Goal: Check status: Check status

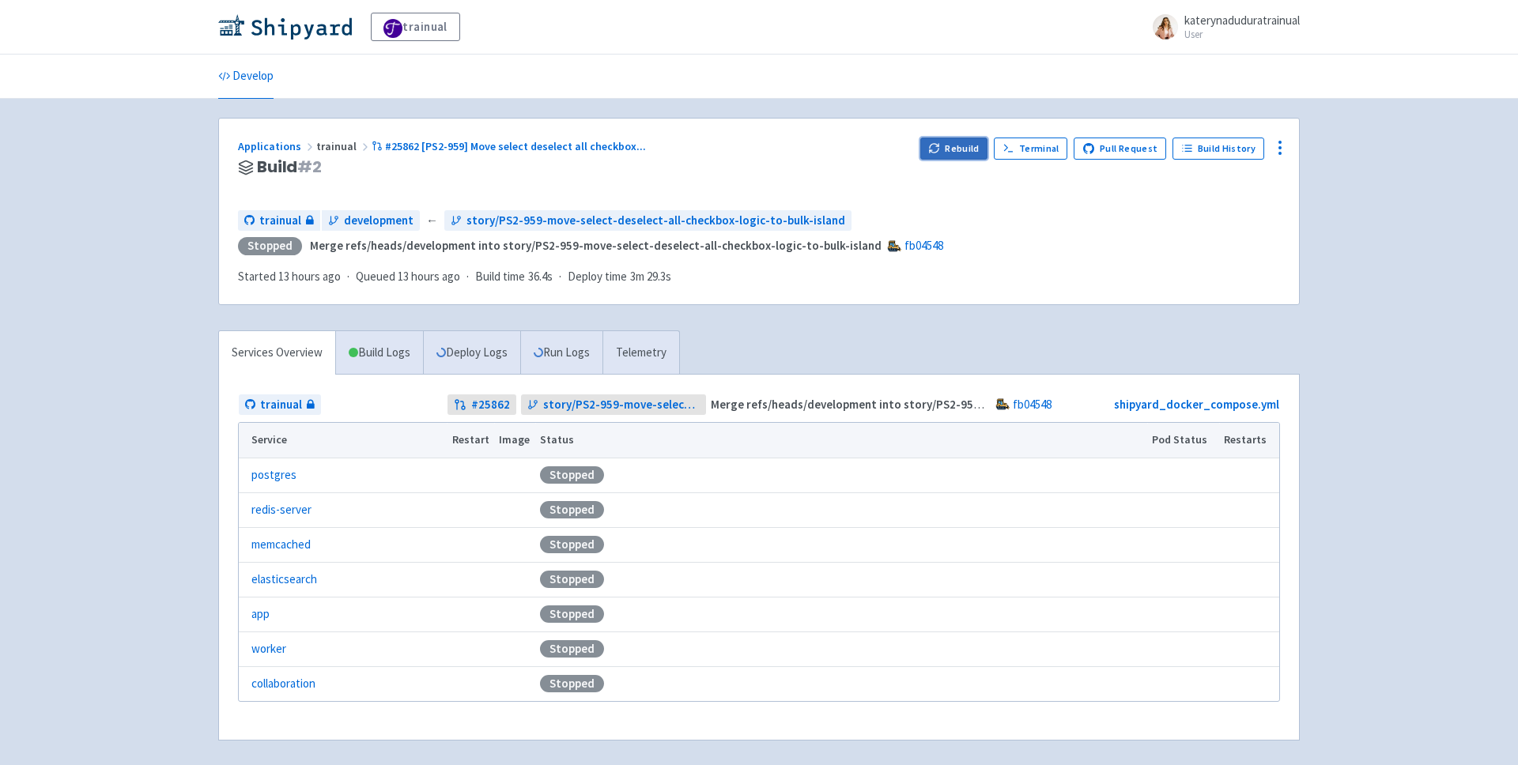
click at [961, 150] on button "Rebuild" at bounding box center [954, 149] width 68 height 22
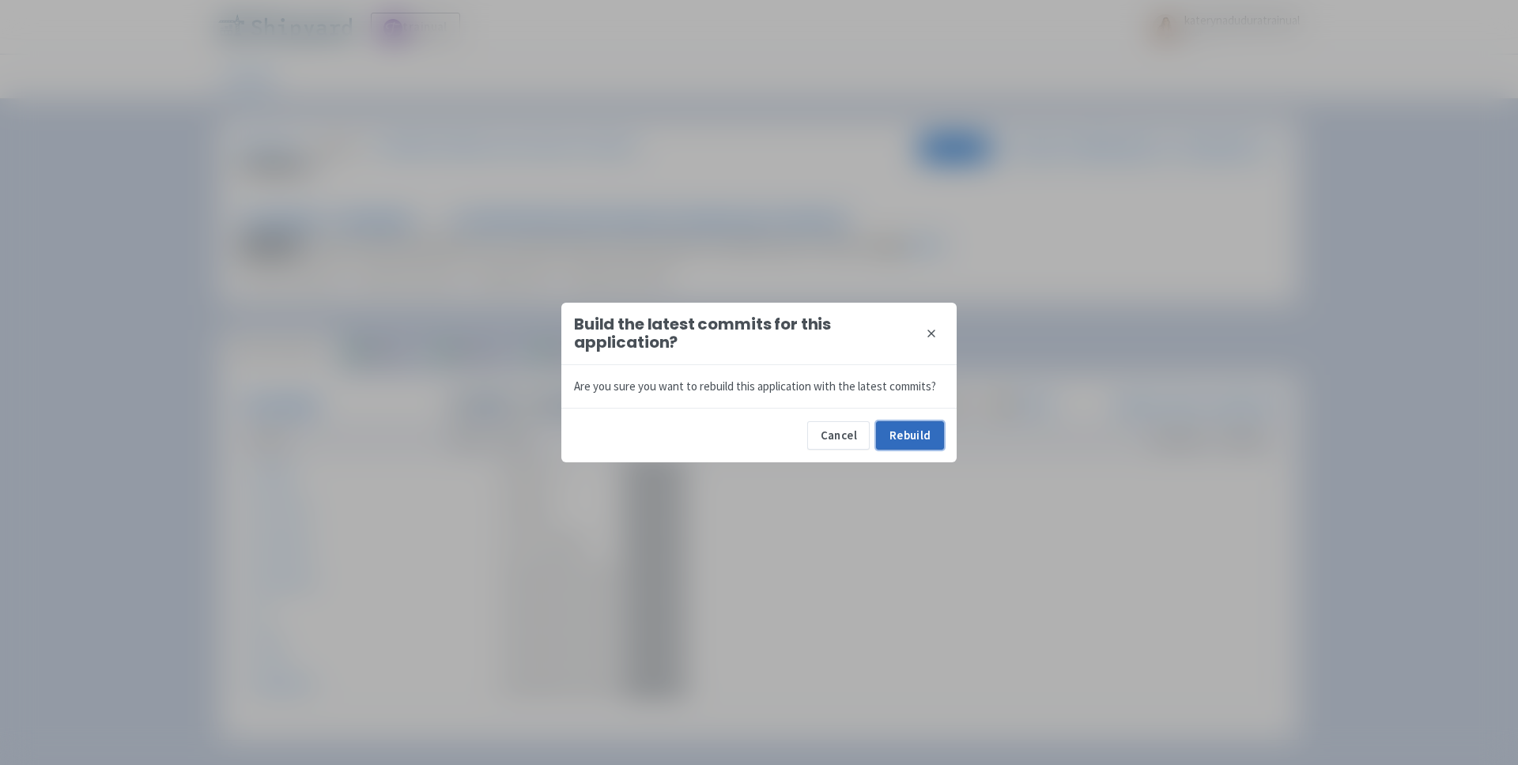
click at [920, 430] on button "Rebuild" at bounding box center [910, 435] width 68 height 28
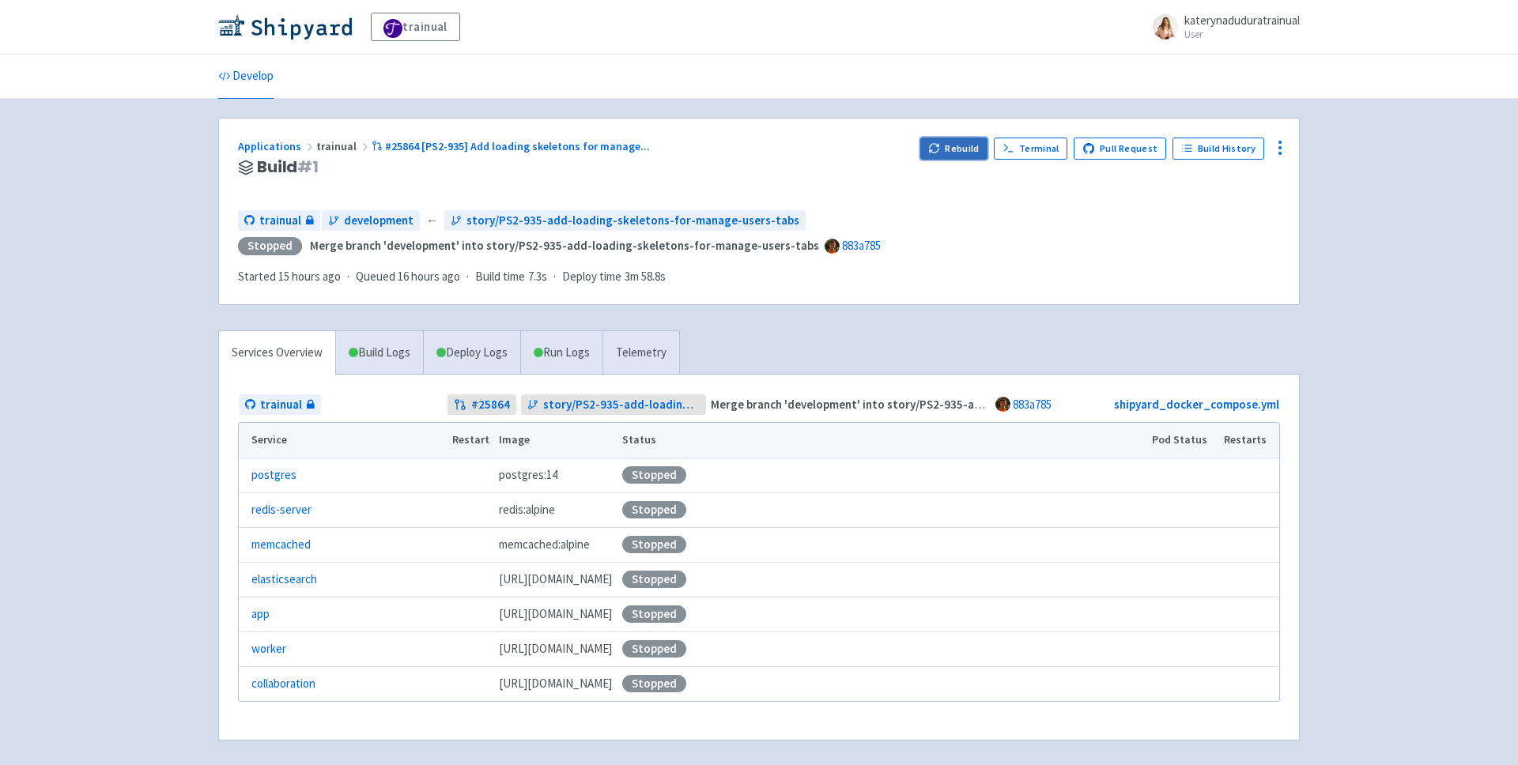
click at [965, 146] on button "Rebuild" at bounding box center [954, 149] width 68 height 22
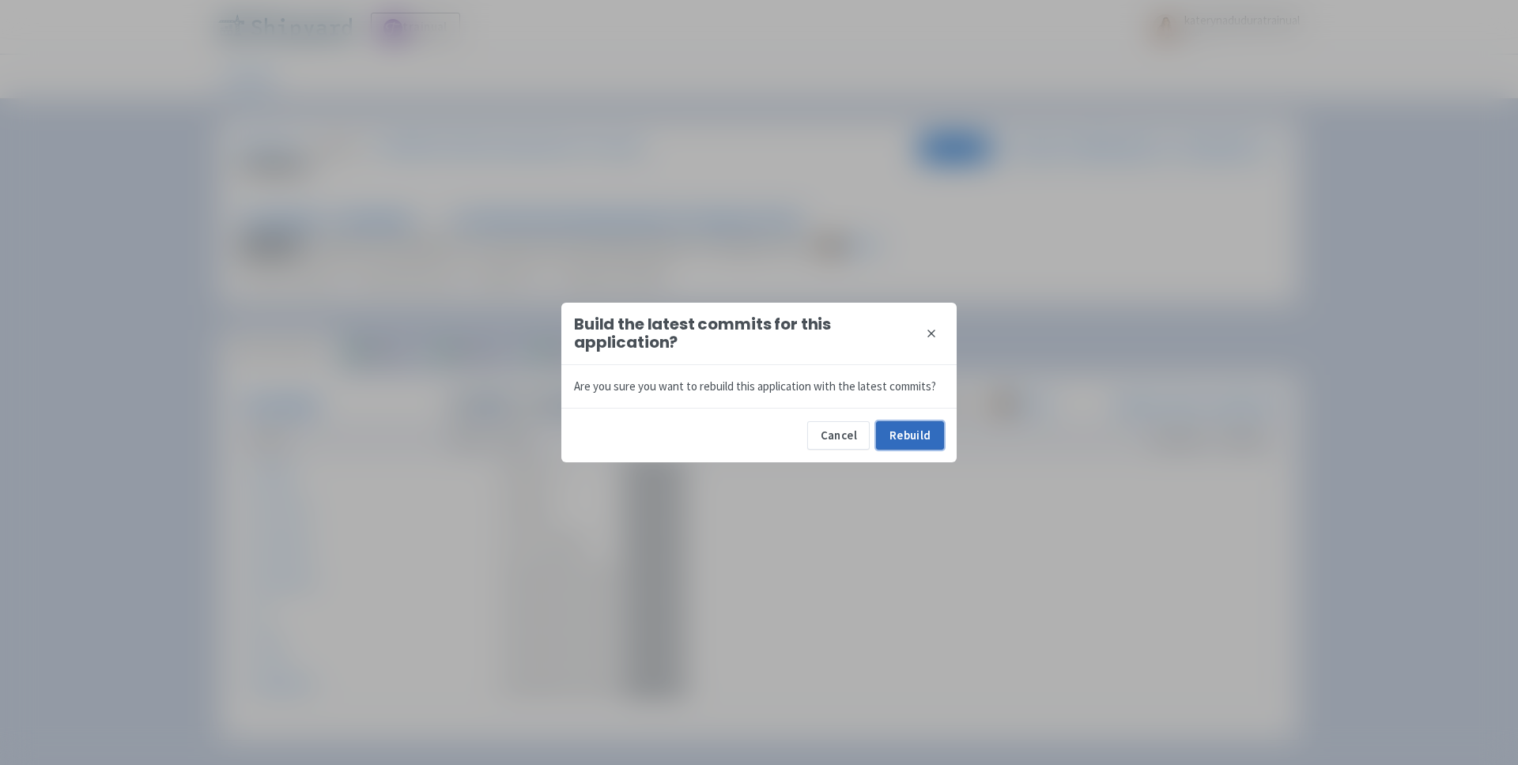
click at [900, 444] on button "Rebuild" at bounding box center [910, 435] width 68 height 28
